Goal: Check status: Check status

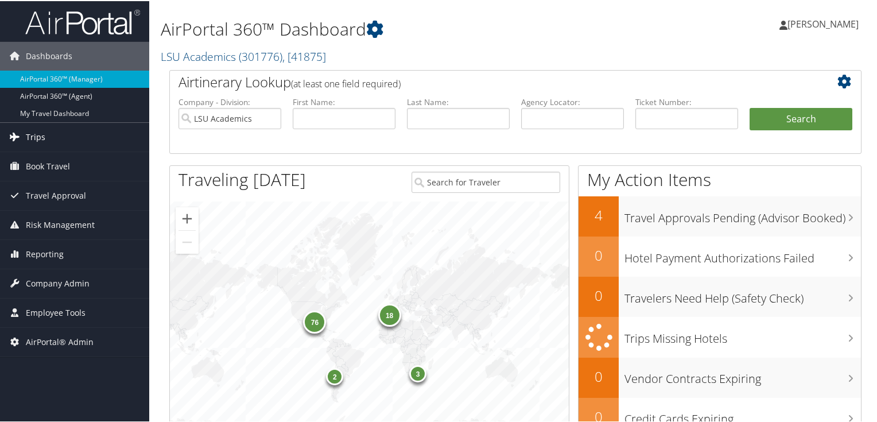
click at [22, 131] on icon at bounding box center [14, 135] width 17 height 17
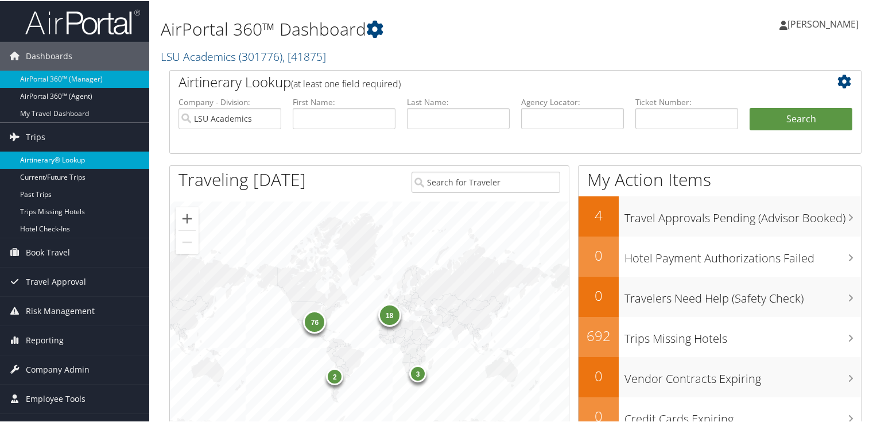
click at [58, 157] on link "Airtinerary® Lookup" at bounding box center [74, 158] width 149 height 17
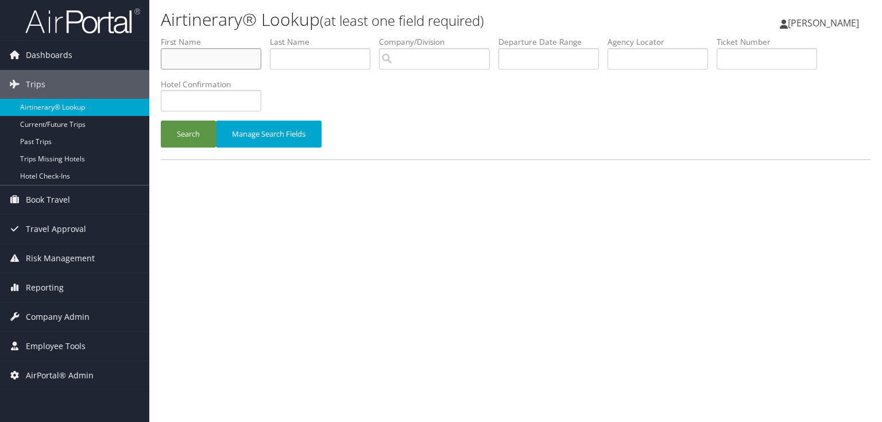
click at [241, 62] on input "text" at bounding box center [211, 58] width 100 height 21
type input "jamie"
click at [282, 57] on input "text" at bounding box center [320, 58] width 100 height 21
type input "hennessy"
click at [183, 142] on button "Search" at bounding box center [188, 134] width 55 height 27
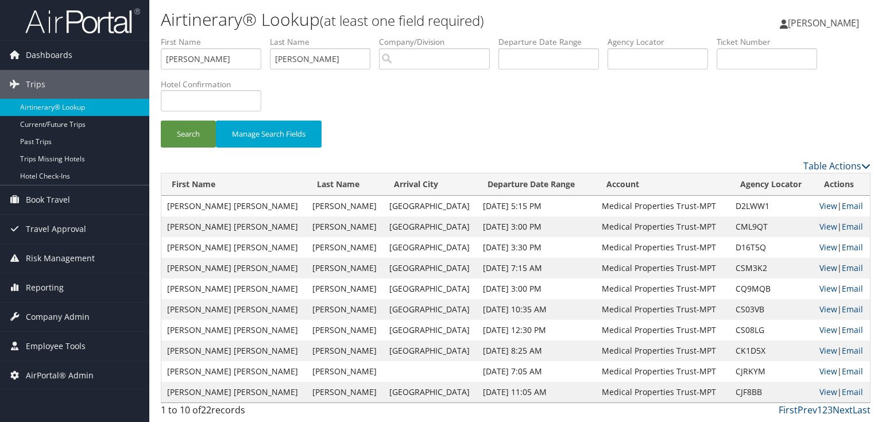
click at [819, 269] on link "View" at bounding box center [828, 267] width 18 height 11
drag, startPoint x: 193, startPoint y: 58, endPoint x: 0, endPoint y: 55, distance: 192.9
click at [0, 55] on div "Dashboards AirPortal 360™ (Manager) AirPortal 360™ (Agent) My Travel Dashboard …" at bounding box center [441, 211] width 882 height 422
type input "benjamin"
drag, startPoint x: 89, startPoint y: 38, endPoint x: 0, endPoint y: 23, distance: 90.3
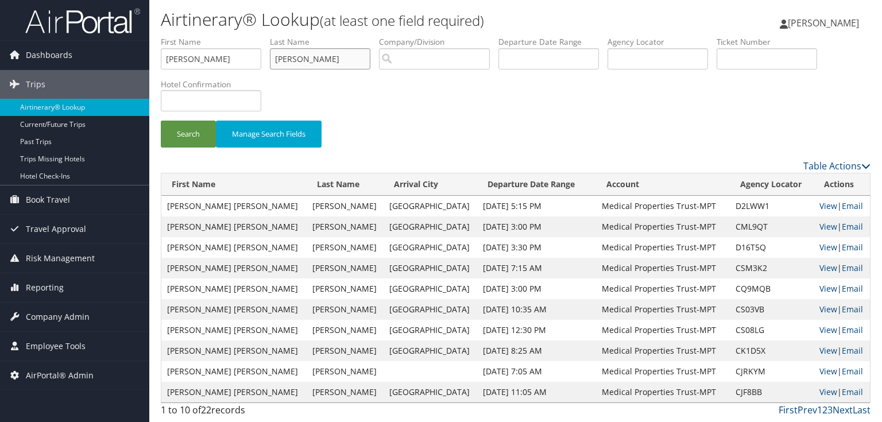
click at [0, 23] on div "Dashboards AirPortal 360™ (Manager) AirPortal 360™ (Agent) My Travel Dashboard …" at bounding box center [441, 211] width 882 height 422
type input "noel"
click at [188, 138] on button "Search" at bounding box center [188, 134] width 55 height 27
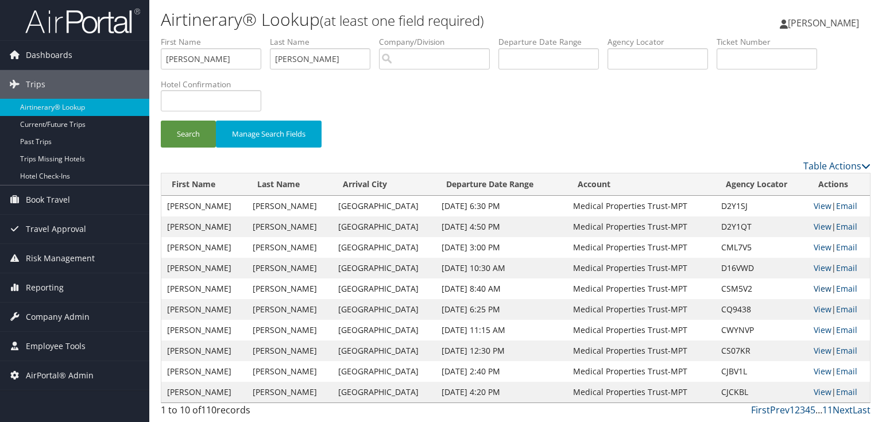
click at [813, 289] on link "View" at bounding box center [822, 288] width 18 height 11
